Goal: Browse casually: Explore the website without a specific task or goal

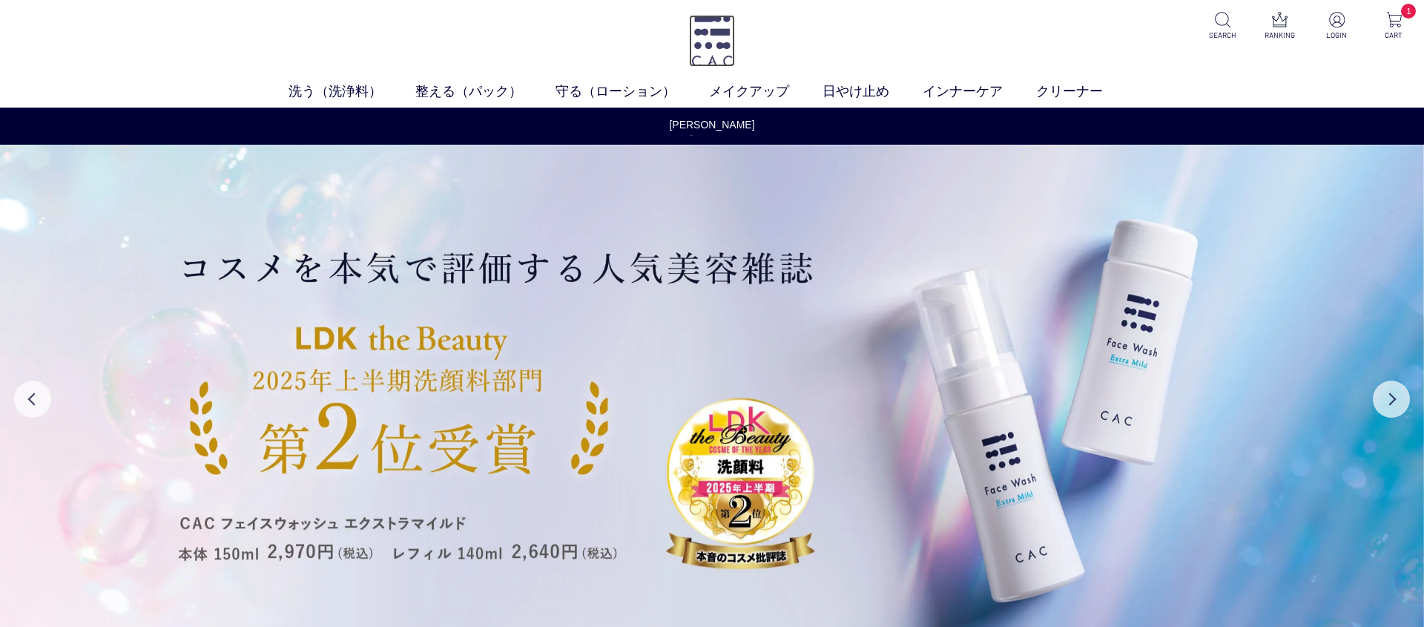
click at [710, 25] on img at bounding box center [711, 41] width 45 height 52
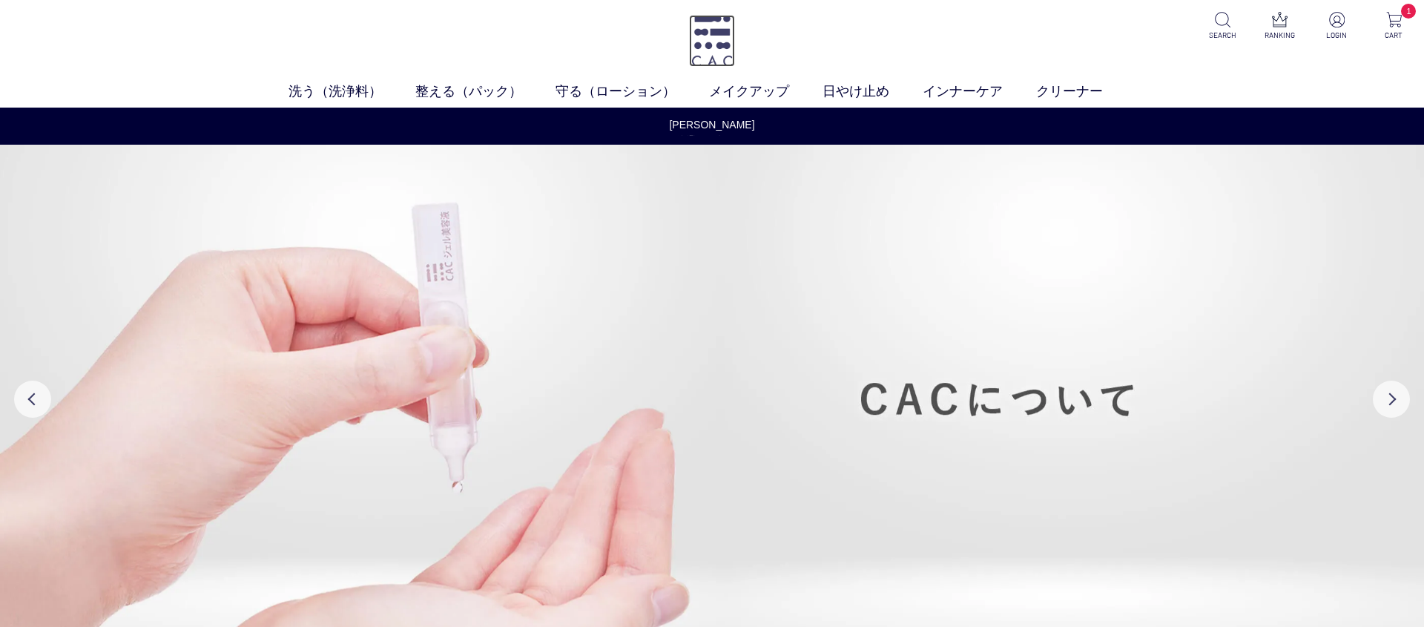
click at [731, 33] on img at bounding box center [711, 41] width 45 height 52
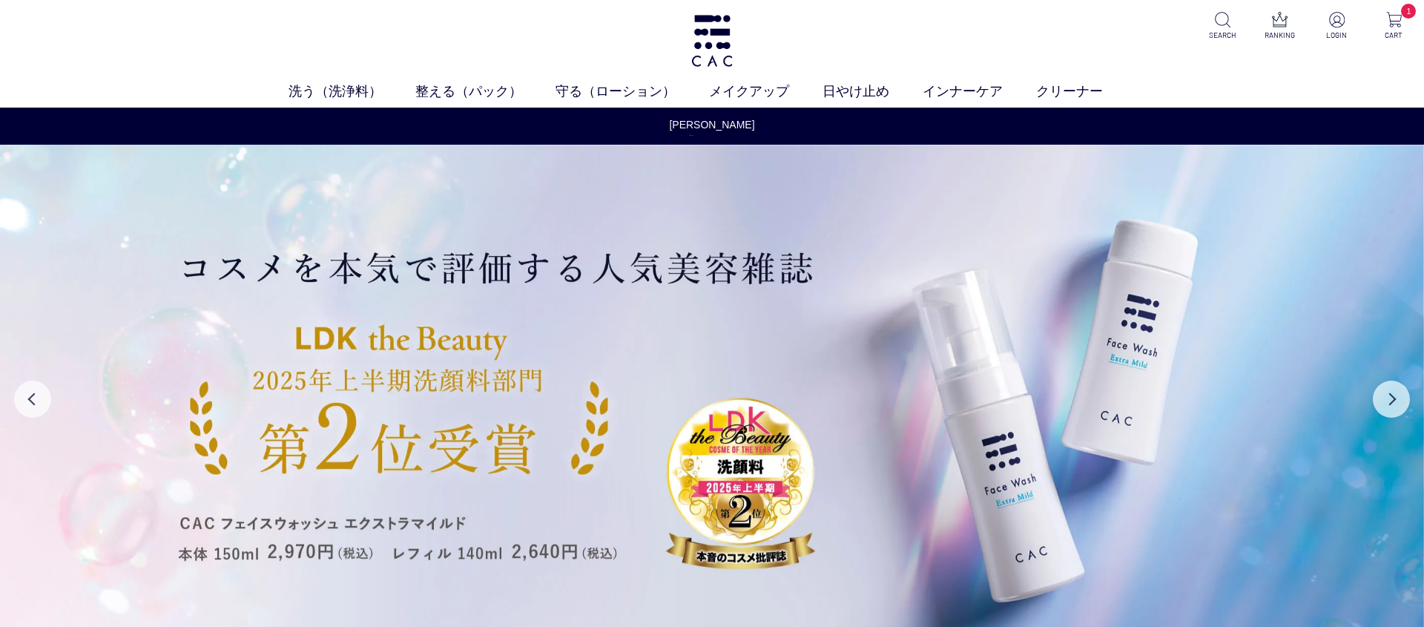
click at [1186, 72] on div "洗う（洗浄料） 液体洗浄料 パウダー洗浄料 泡洗顔料 グッズ 整える（パック） フェイスパック ヘアパック 守る（ローション） 保湿化粧水 柔軟化粧水 美容液…" at bounding box center [712, 54] width 1424 height 108
